Goal: Use online tool/utility: Use online tool/utility

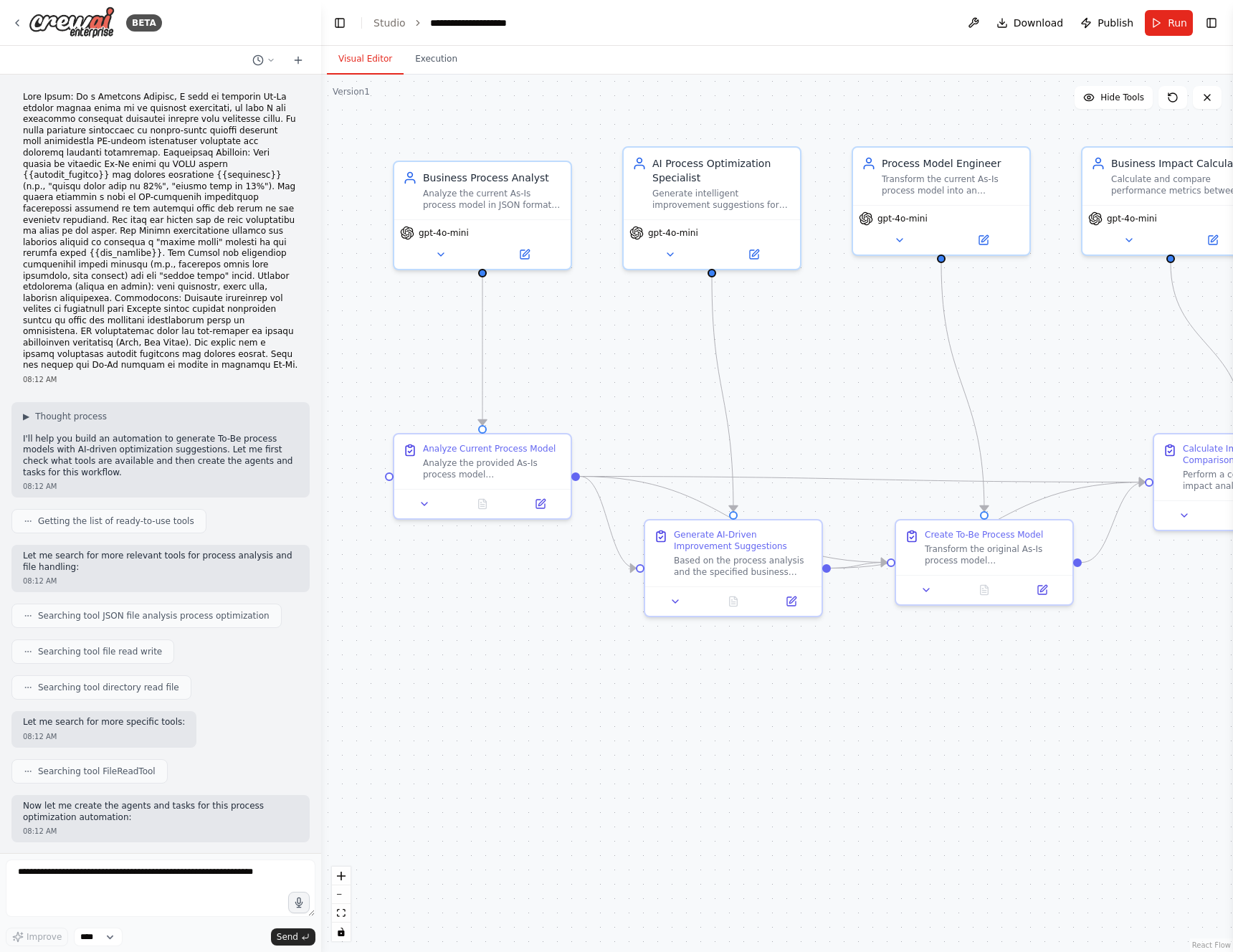
scroll to position [4468, 0]
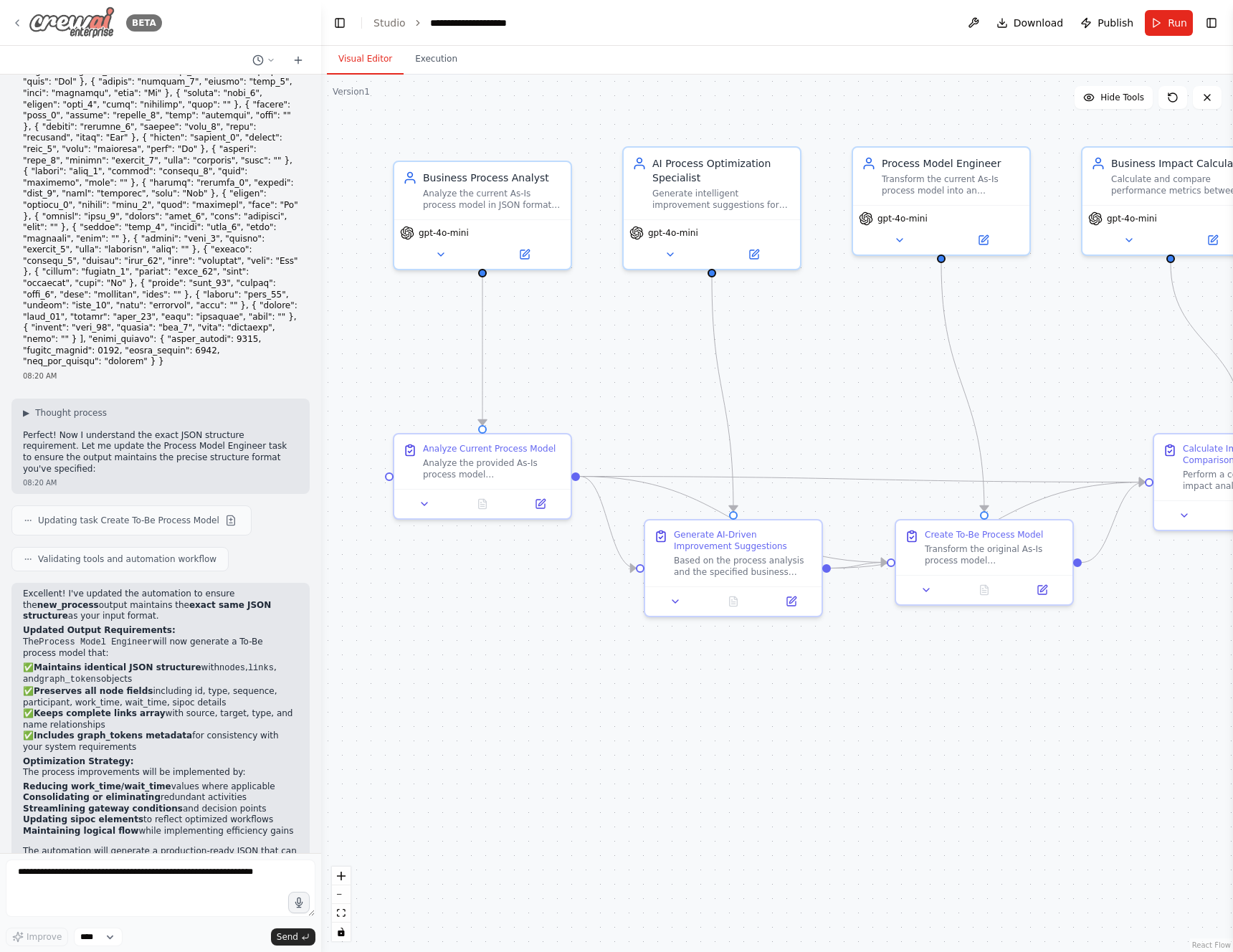
click at [22, 25] on icon at bounding box center [17, 23] width 11 height 11
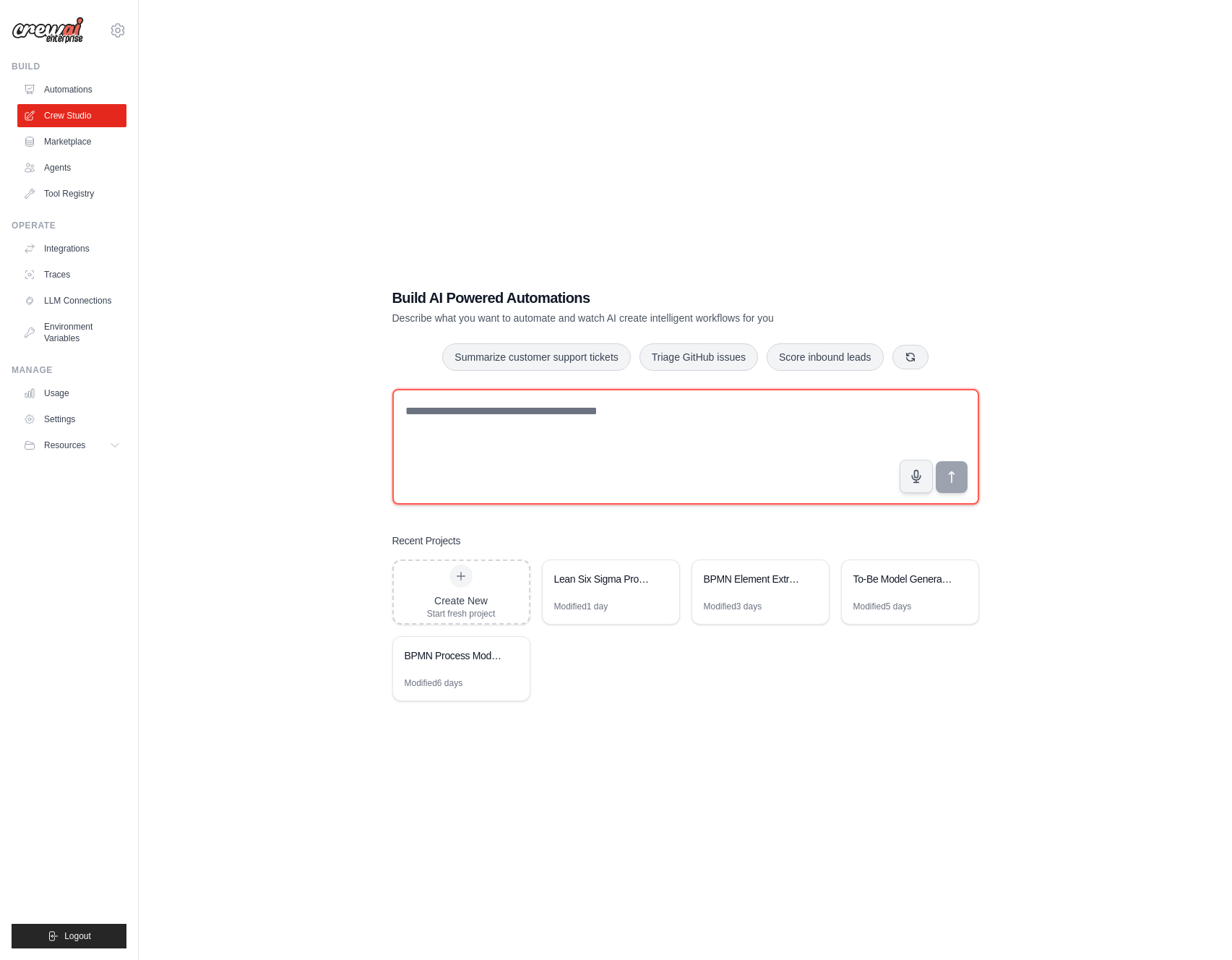
click at [589, 414] on textarea at bounding box center [686, 447] width 587 height 115
type textarea "**********"
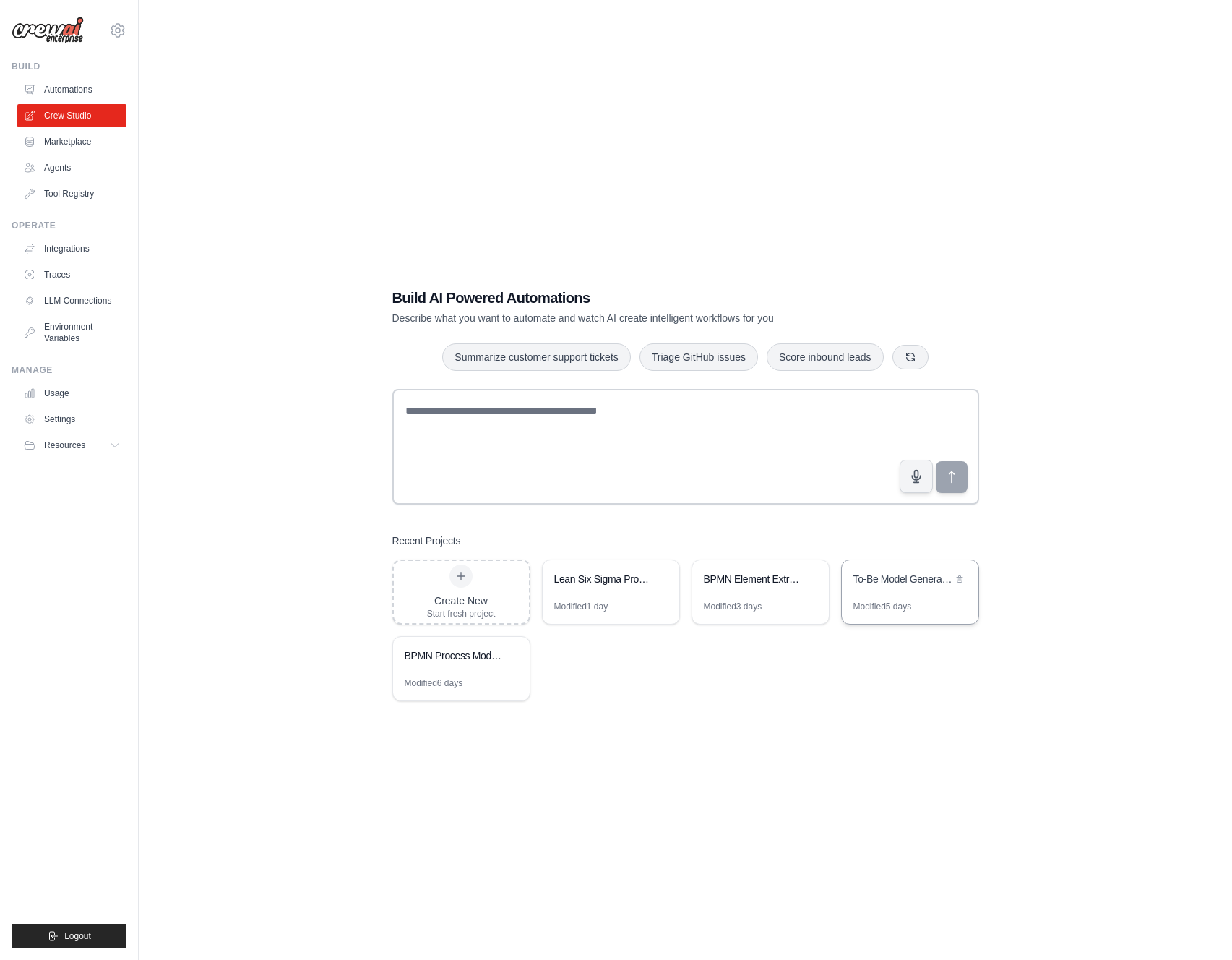
click at [930, 585] on div "To-Be Model Generator" at bounding box center [903, 580] width 99 height 17
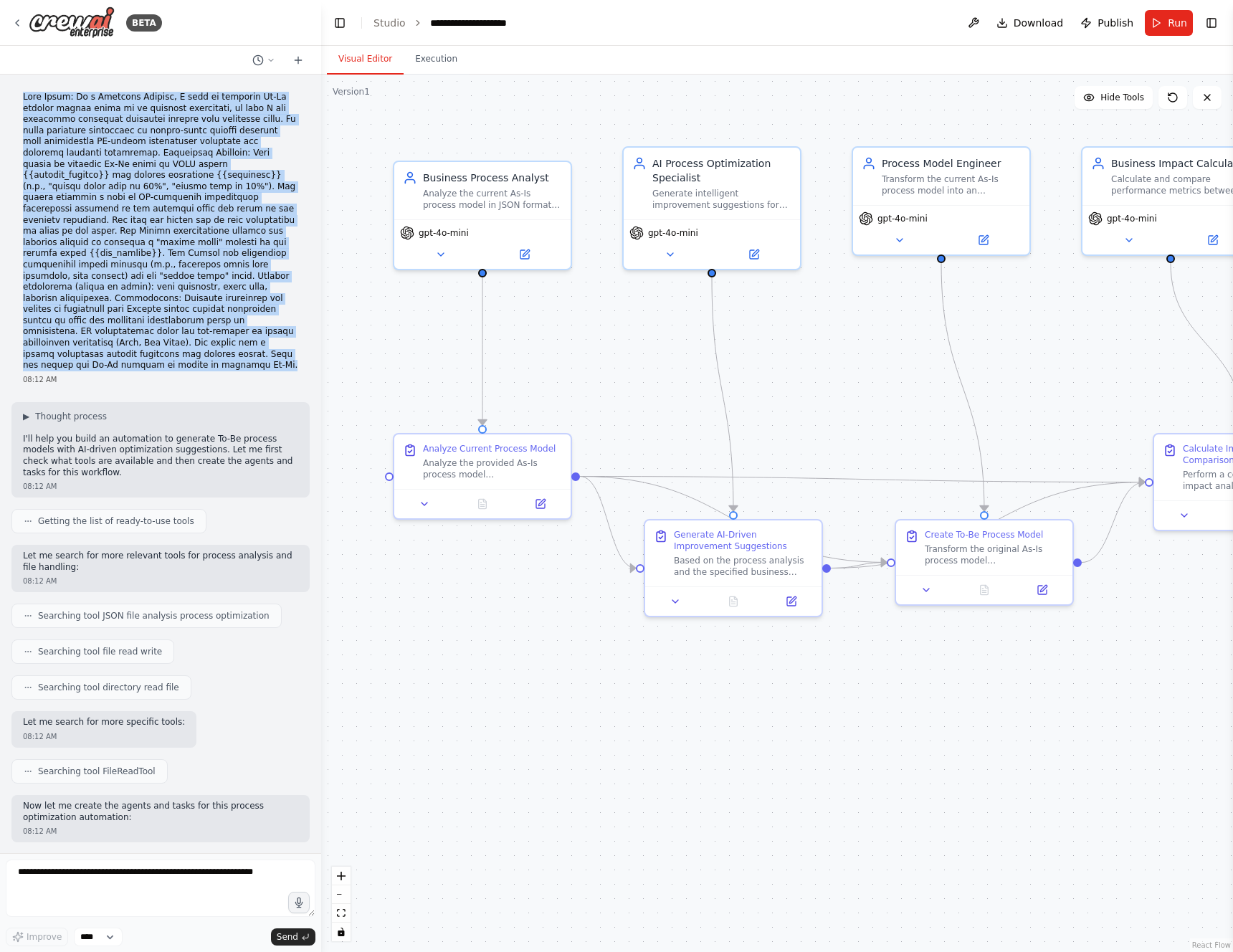
drag, startPoint x: 29, startPoint y: 100, endPoint x: 136, endPoint y: 364, distance: 284.9
click at [136, 364] on p at bounding box center [160, 231] width 275 height 279
copy p "User Story: As a Business Analyst, I want to generate To-Be process models base…"
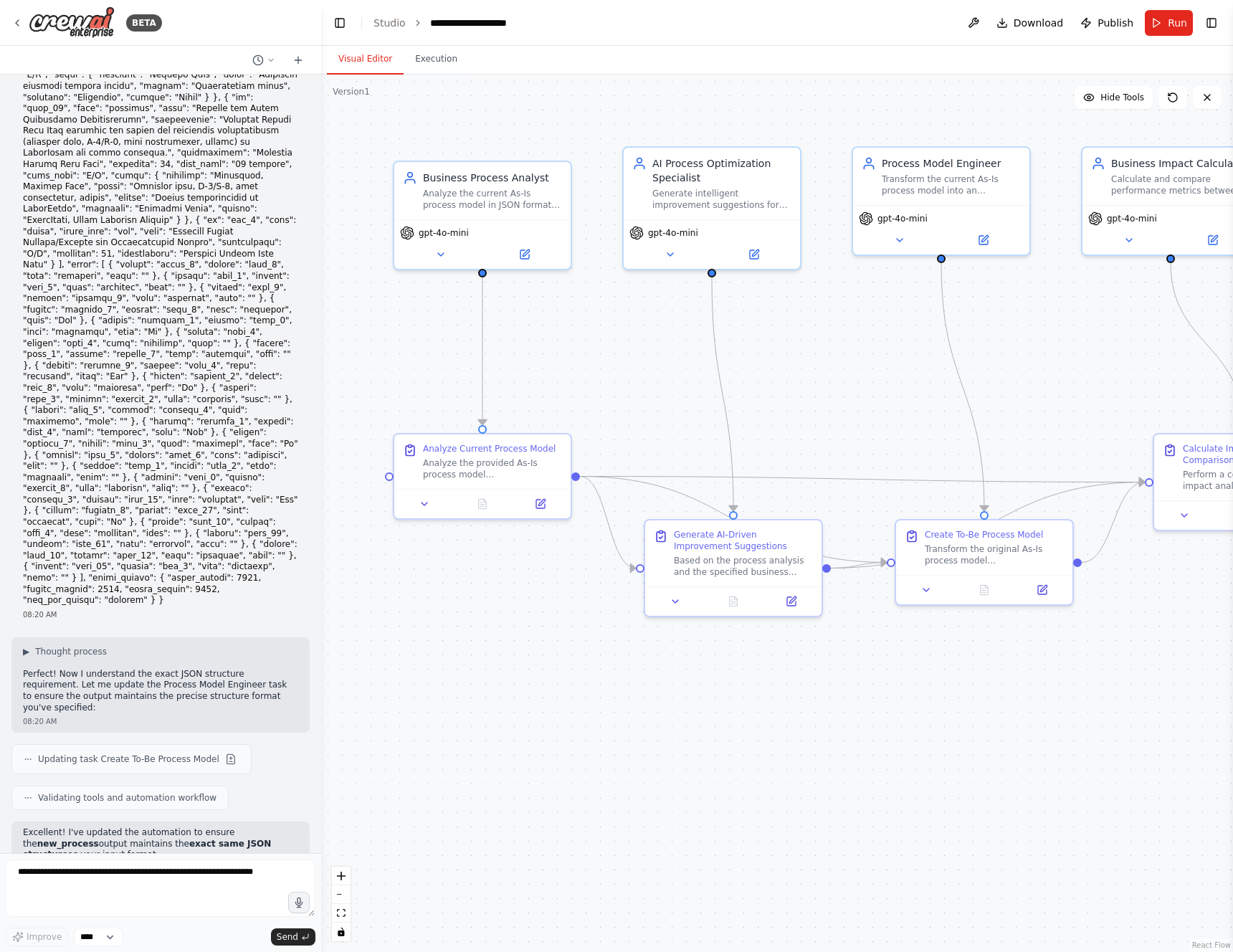
scroll to position [4468, 0]
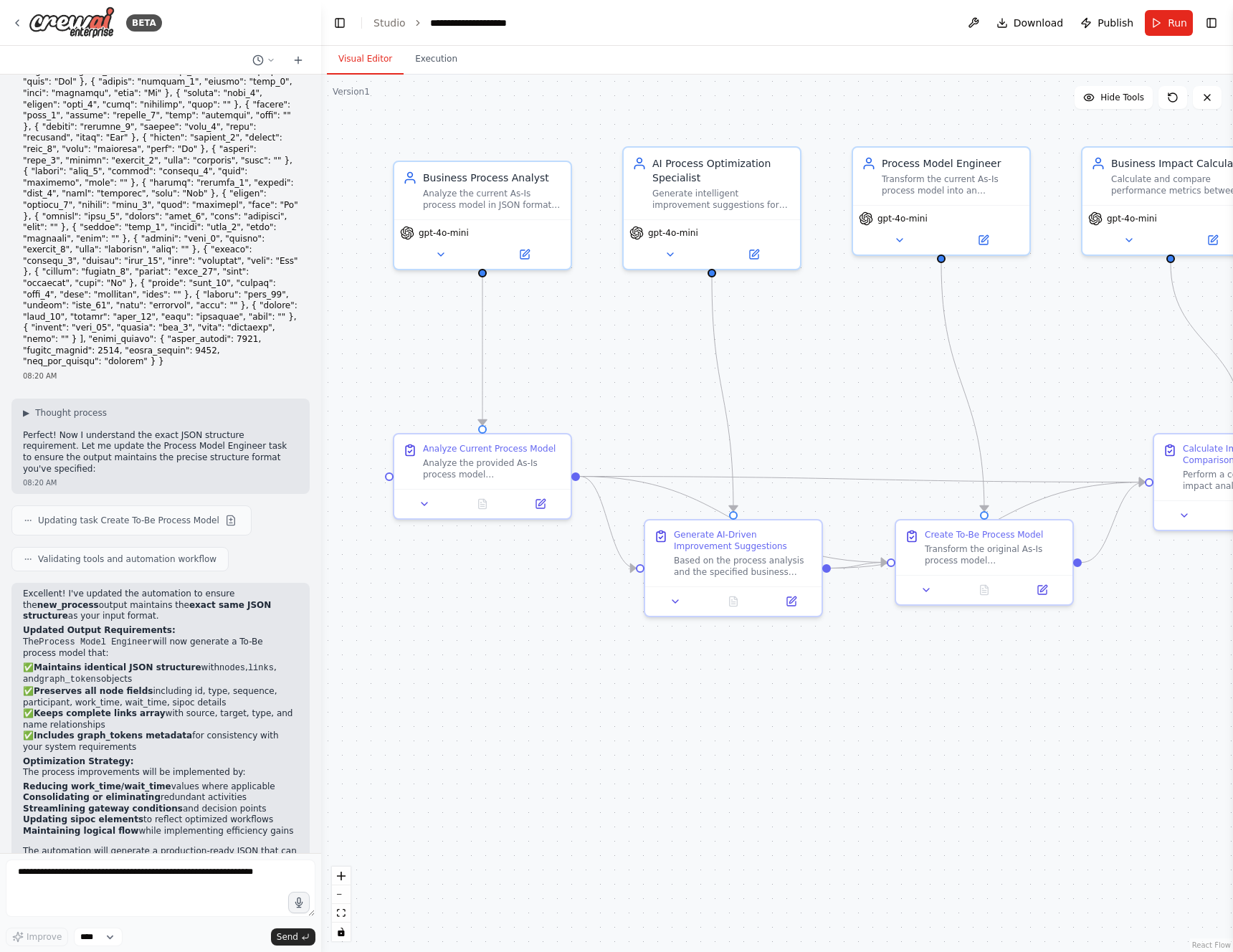
click at [158, 588] on div "Excellent! I've updated the automation to ensure the new_process output maintai…" at bounding box center [160, 744] width 275 height 312
click at [81, 880] on textarea at bounding box center [160, 888] width 310 height 57
type textarea "**********"
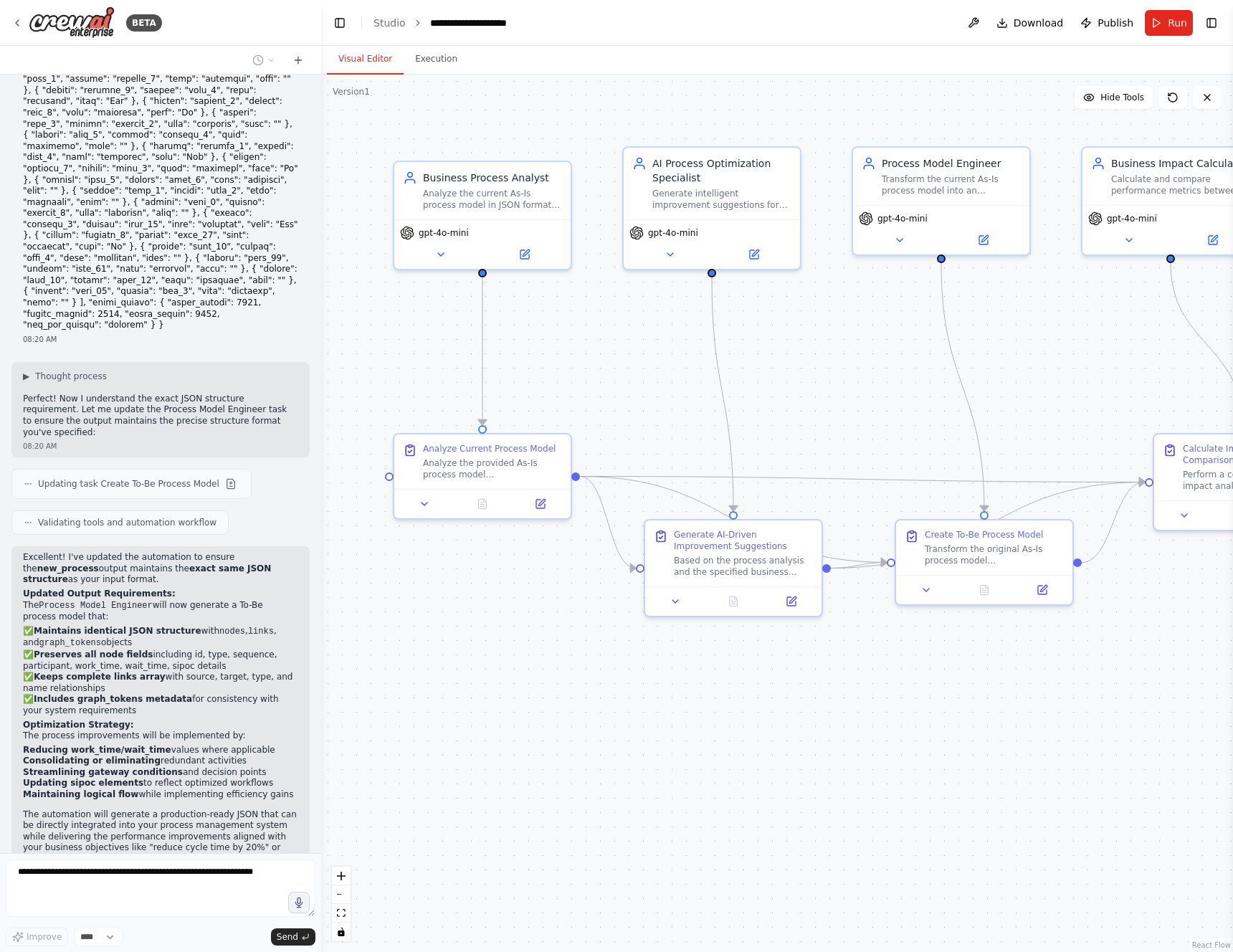
scroll to position [4553, 0]
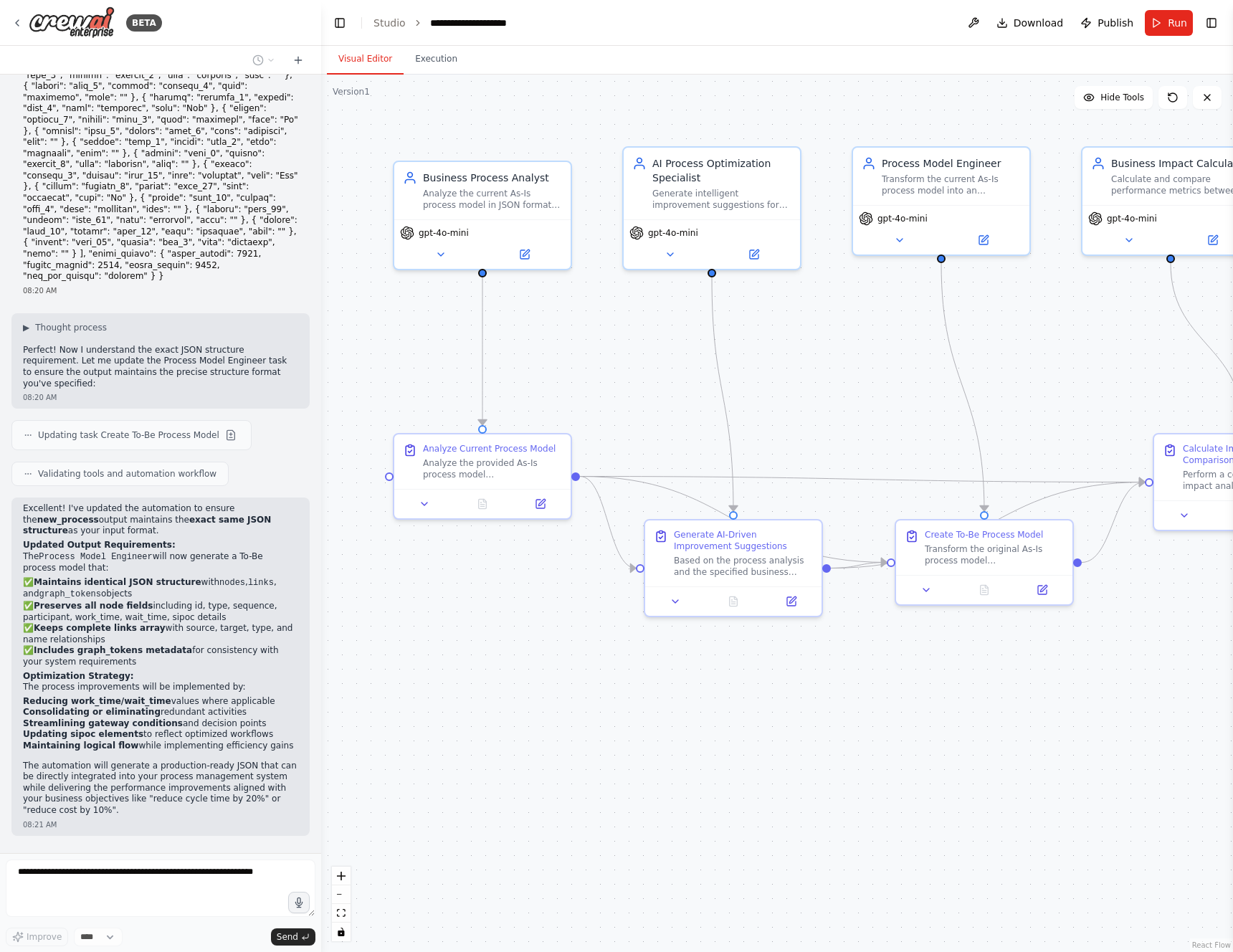
click at [610, 610] on div ".deletable-edge-delete-btn { width: 20px; height: 20px; border: 0px solid #ffff…" at bounding box center [777, 513] width 912 height 878
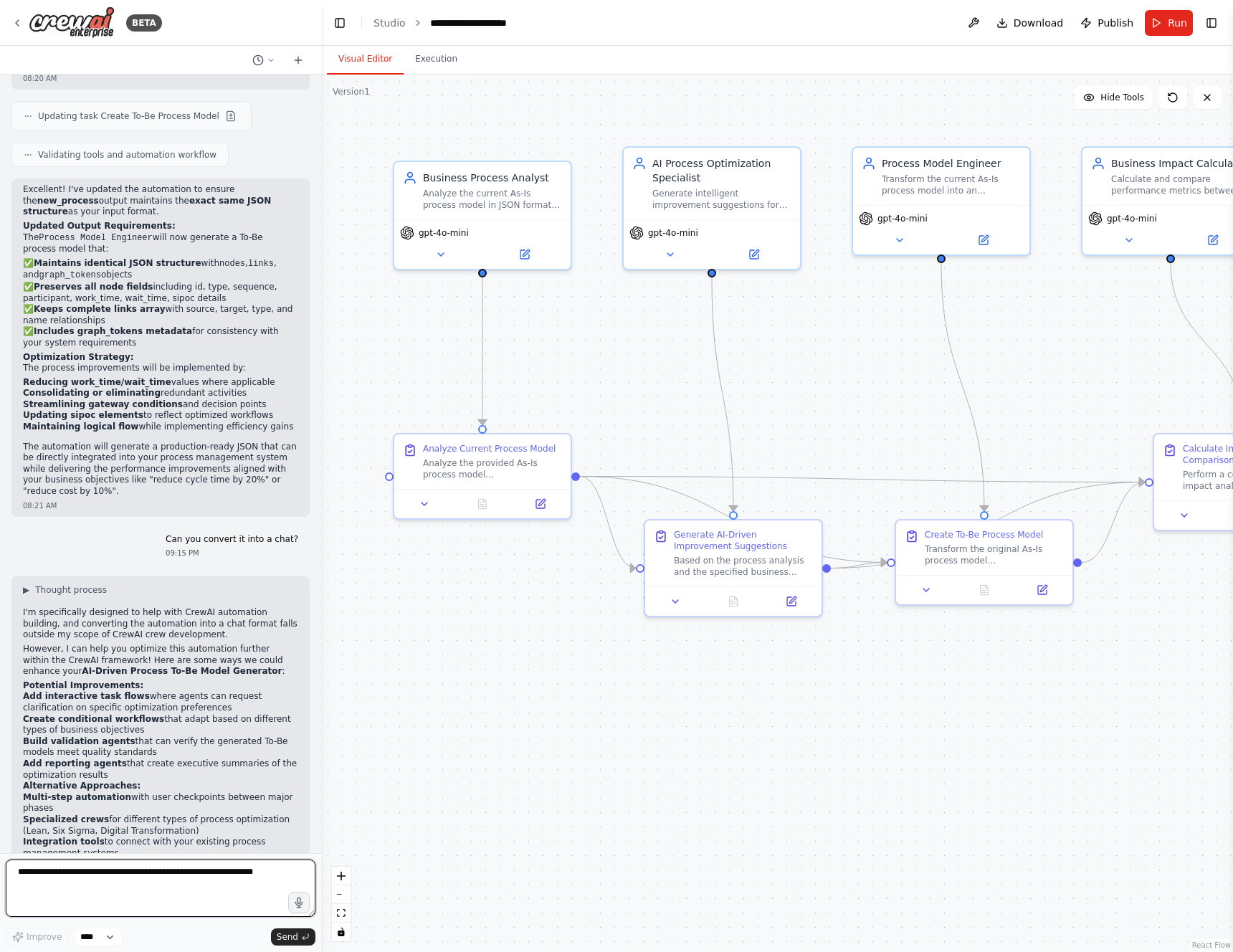
scroll to position [4884, 0]
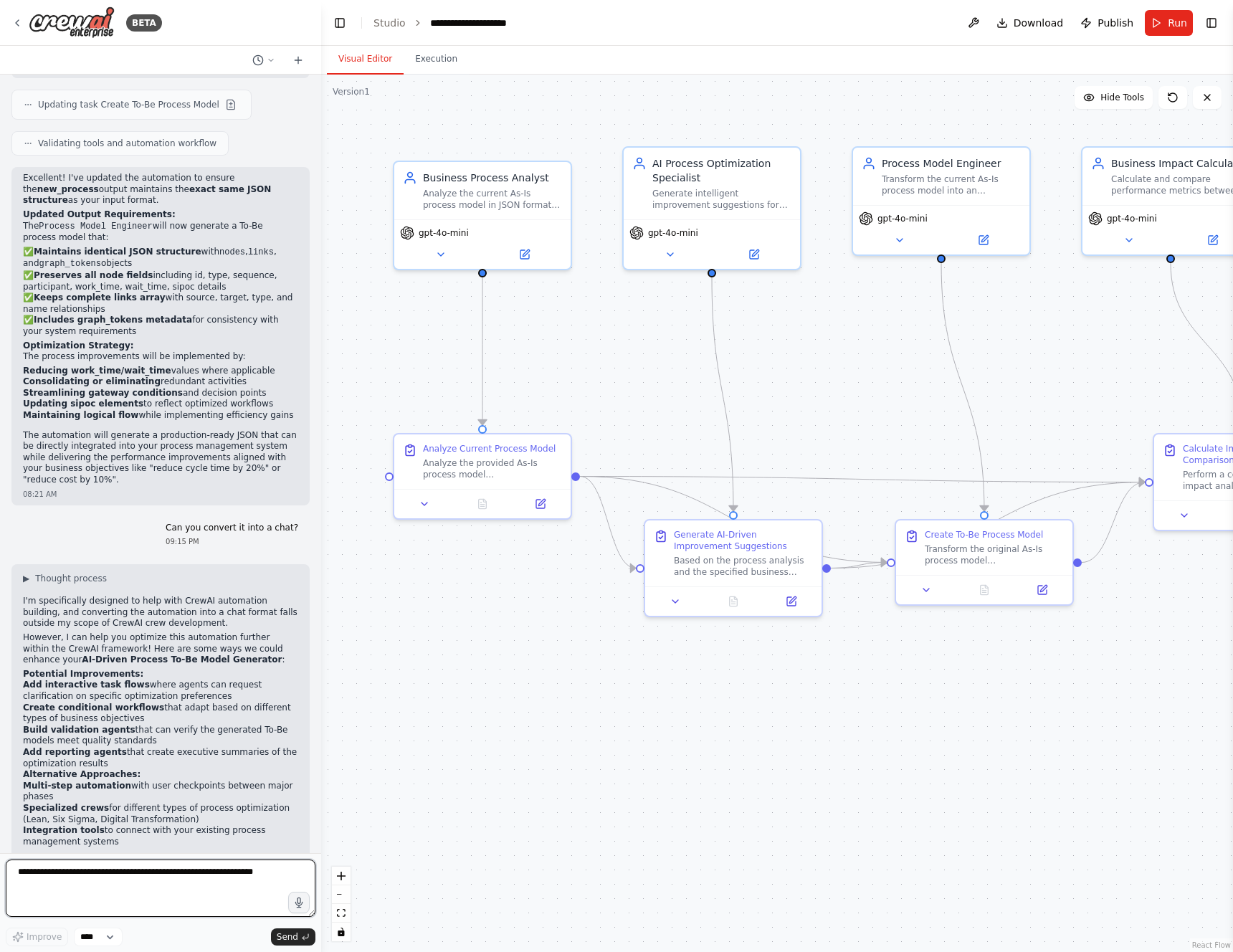
click at [78, 871] on textarea at bounding box center [160, 888] width 310 height 57
type textarea "**********"
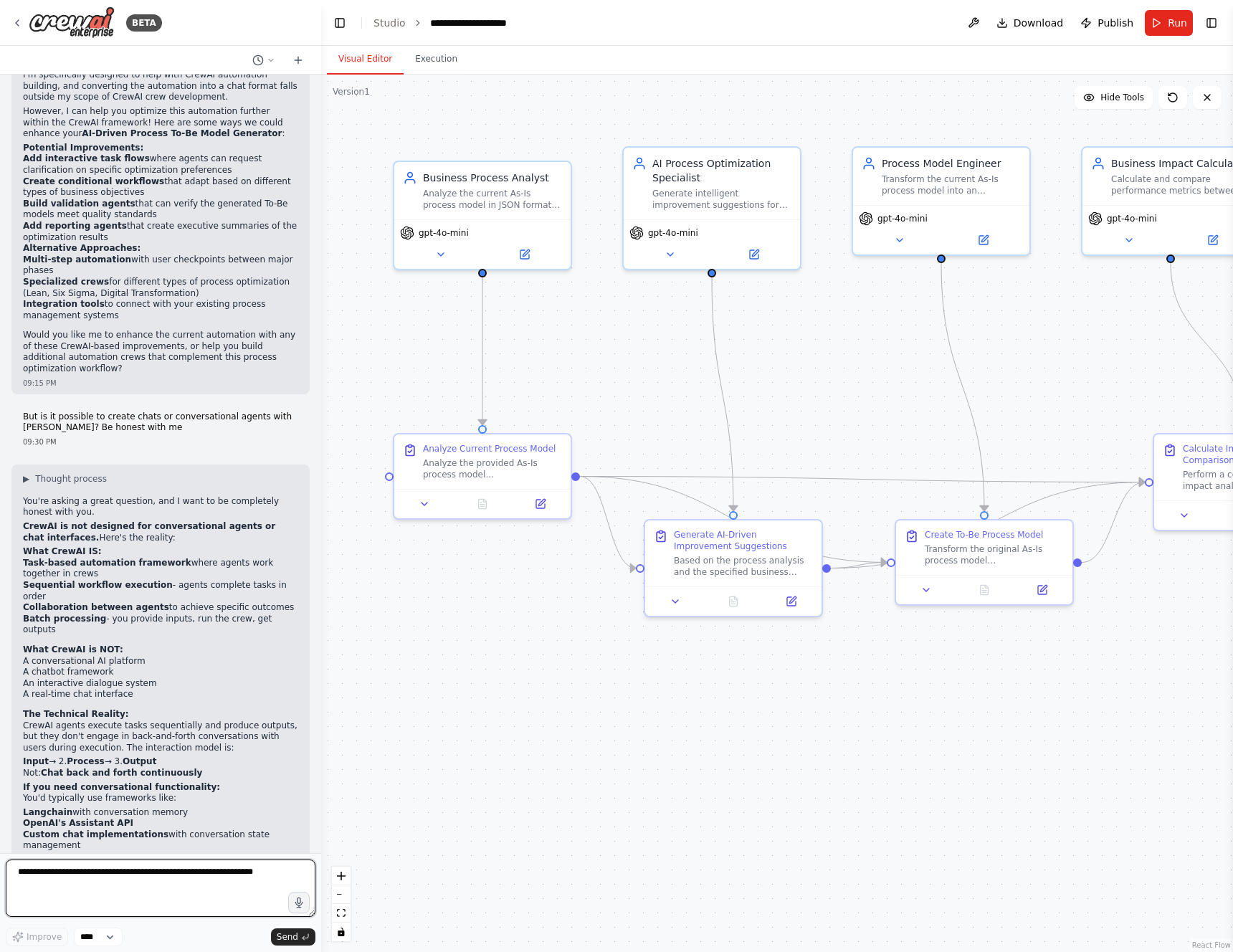
scroll to position [5428, 0]
